Goal: Find contact information: Find contact information

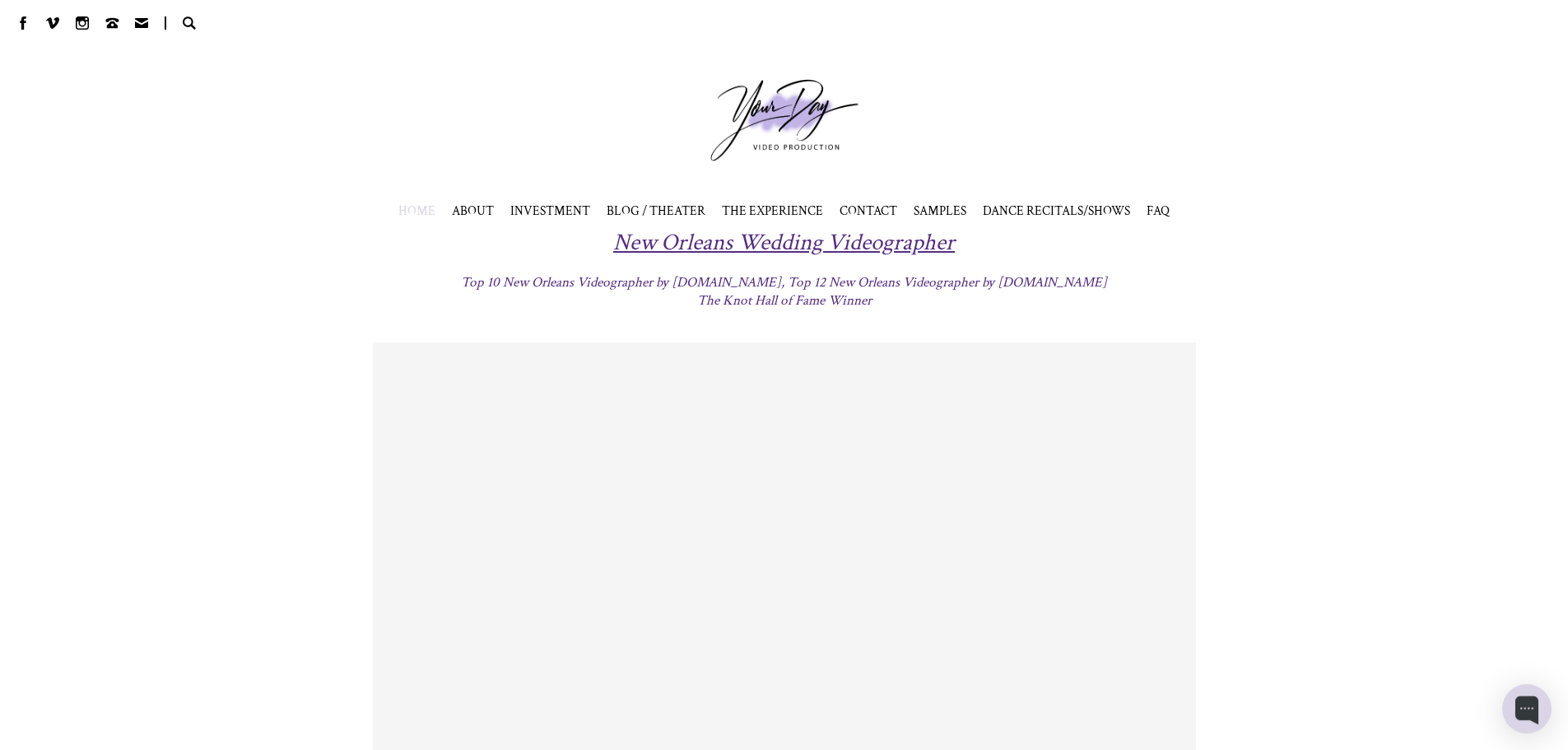
click at [859, 213] on span "CONTACT" at bounding box center [868, 211] width 58 height 16
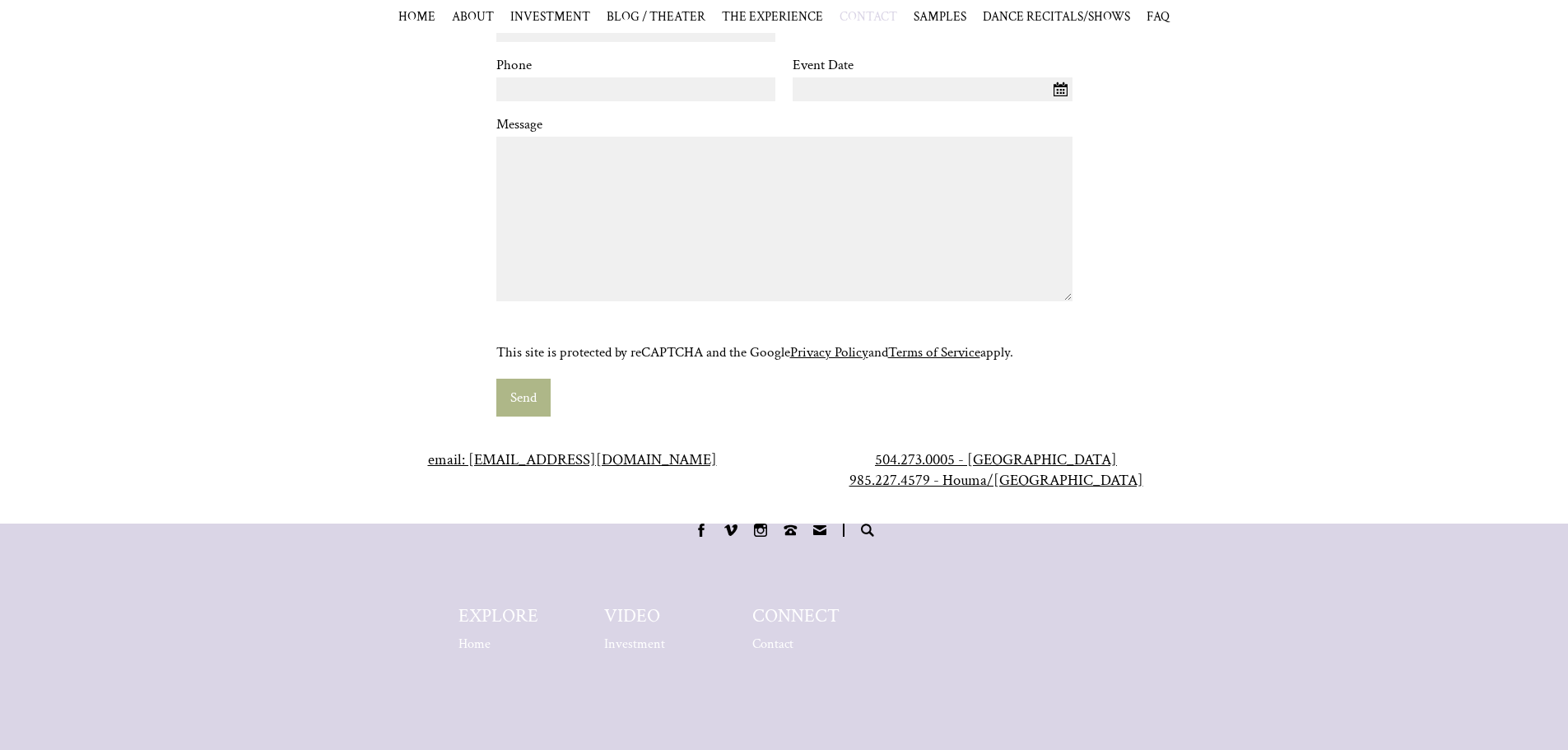
scroll to position [1222, 0]
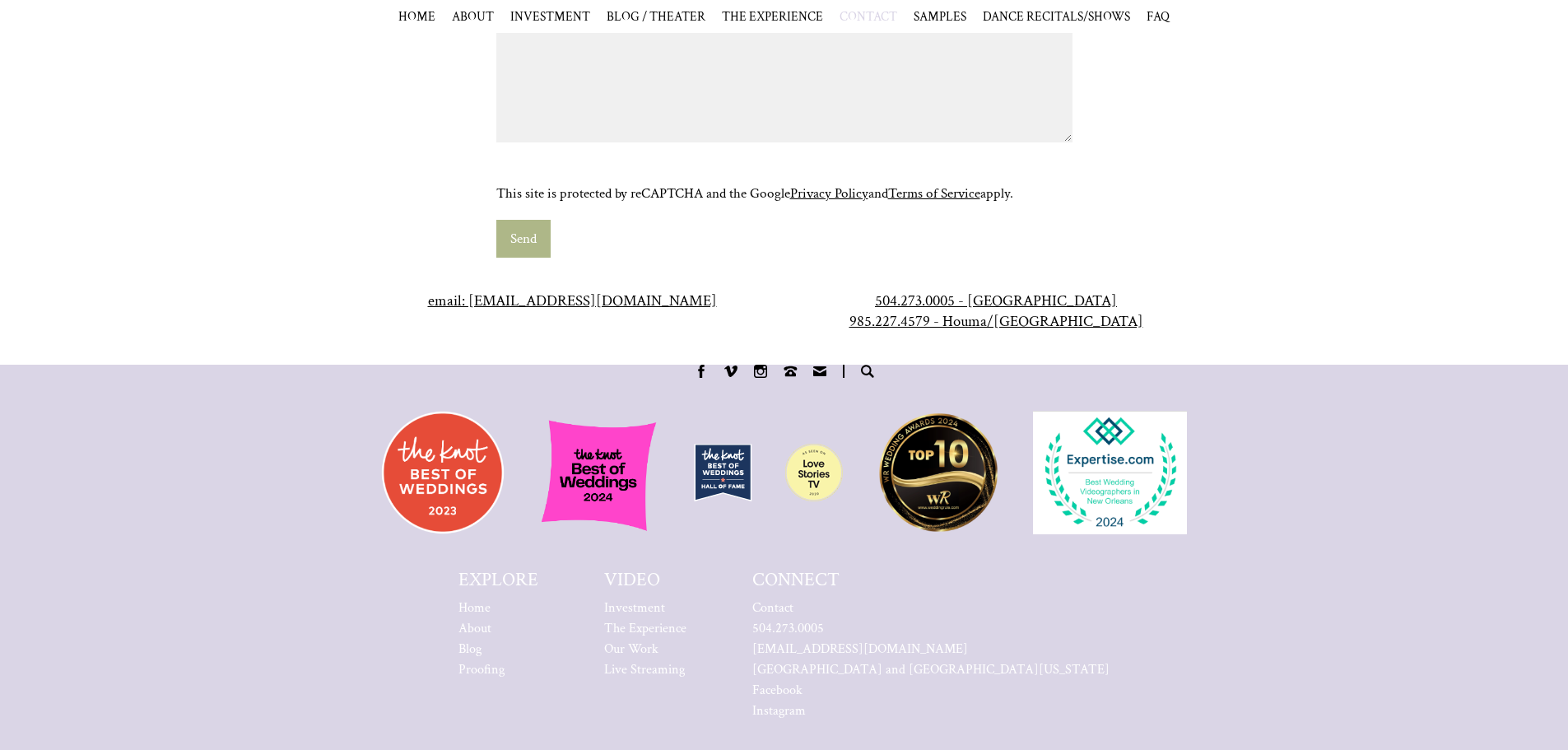
drag, startPoint x: 683, startPoint y: 313, endPoint x: 487, endPoint y: 312, distance: 196.0
click at [487, 311] on center "email: [EMAIL_ADDRESS][DOMAIN_NAME]" at bounding box center [572, 300] width 391 height 20
copy link "[EMAIL_ADDRESS][DOMAIN_NAME]"
drag, startPoint x: 910, startPoint y: 311, endPoint x: 990, endPoint y: 314, distance: 80.1
click at [990, 314] on span "504.273.0005 - [GEOGRAPHIC_DATA] 985.227.4579 - Houma/[GEOGRAPHIC_DATA]" at bounding box center [996, 310] width 294 height 41
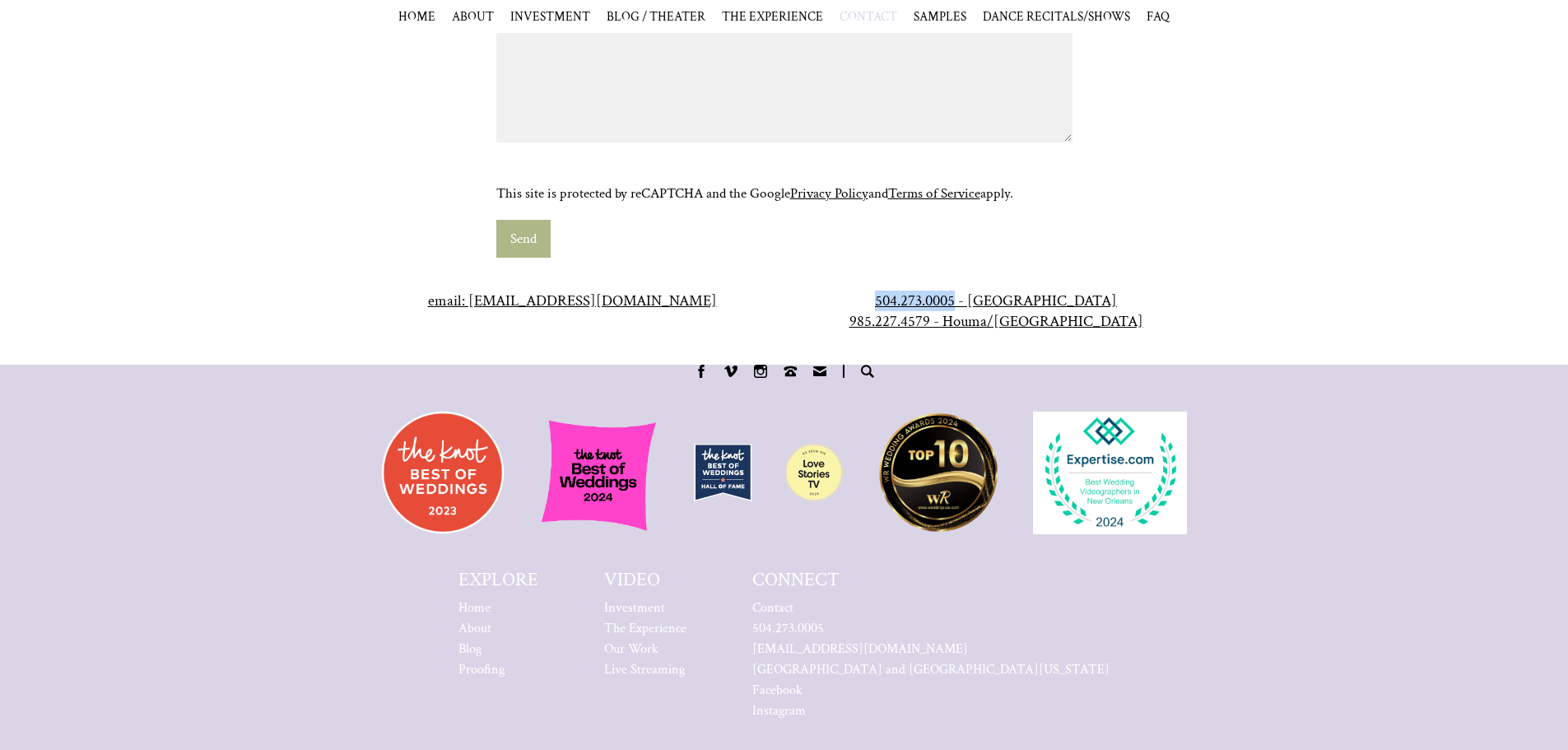
copy span "504.273.0005"
